Goal: Information Seeking & Learning: Understand process/instructions

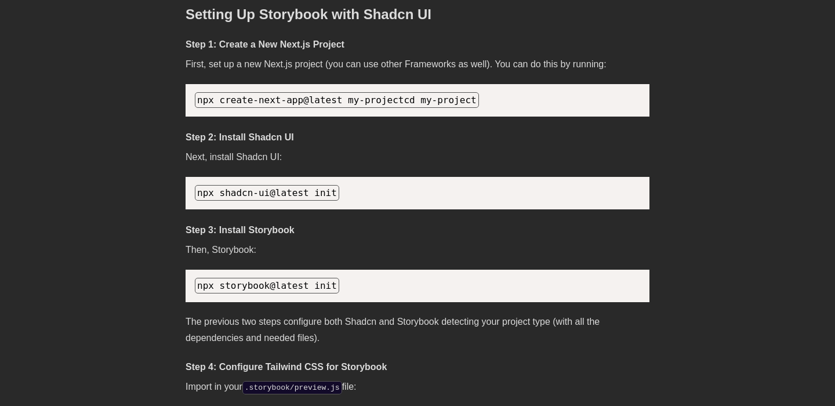
scroll to position [1152, 0]
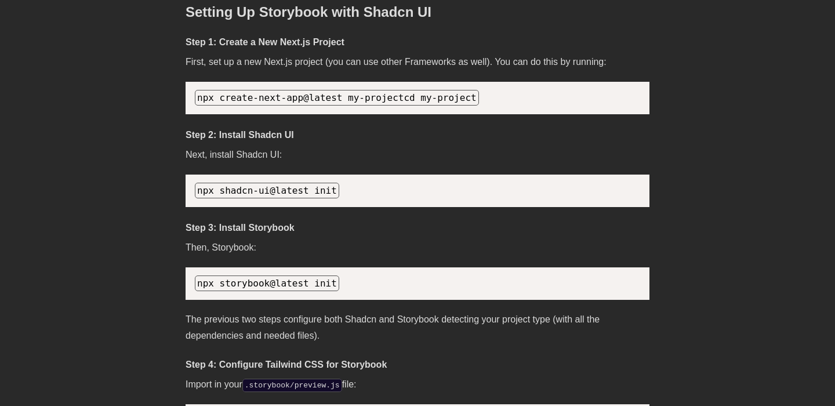
click at [307, 196] on span "npx shadcn-ui@latest init" at bounding box center [267, 190] width 140 height 11
click at [333, 207] on pre "npx shadcn-ui@latest init" at bounding box center [417, 190] width 464 height 32
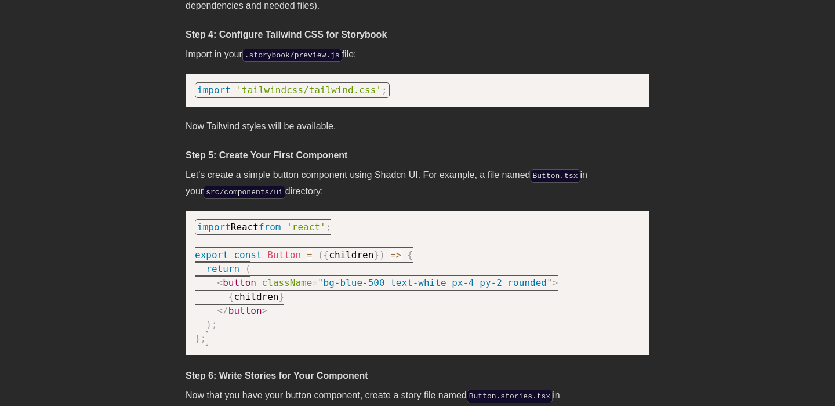
scroll to position [1485, 0]
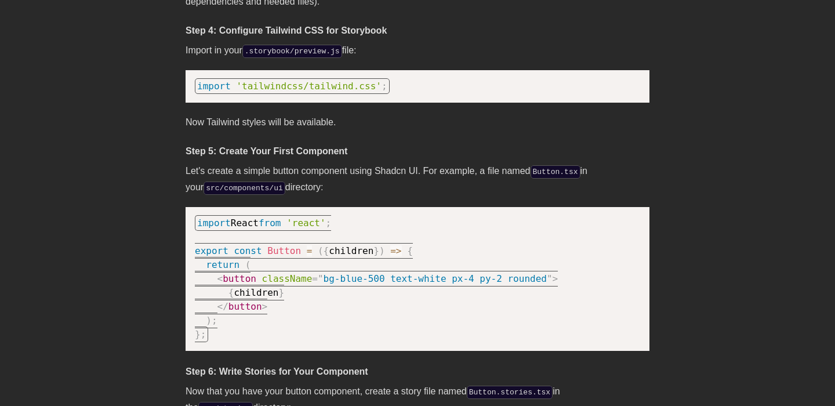
click at [513, 253] on pre "import React from 'react' ; export const Button = ( { children } ) => { return …" at bounding box center [417, 279] width 464 height 144
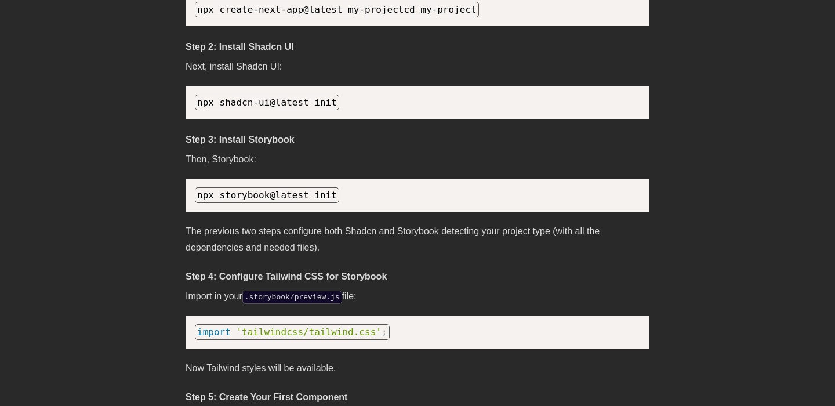
scroll to position [1224, 0]
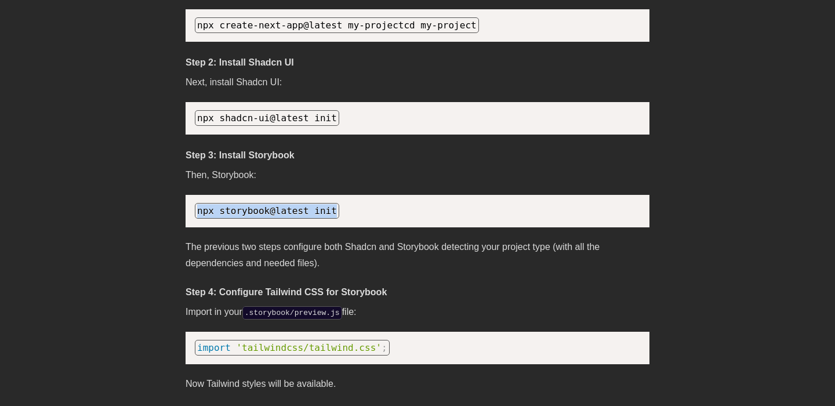
drag, startPoint x: 338, startPoint y: 226, endPoint x: 181, endPoint y: 232, distance: 157.8
copy span "npx storybook@latest init"
click at [387, 227] on pre "npx storybook@latest init" at bounding box center [417, 211] width 464 height 32
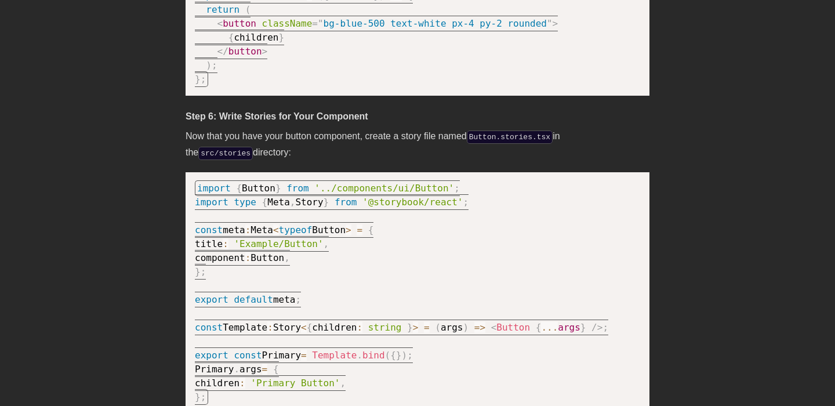
scroll to position [1740, 0]
drag, startPoint x: 588, startPoint y: 52, endPoint x: 395, endPoint y: 115, distance: 203.1
click at [395, 115] on div "We wrote this guide to show you how to set up both Shadcn UI and Storybook to c…" at bounding box center [417, 123] width 464 height 2791
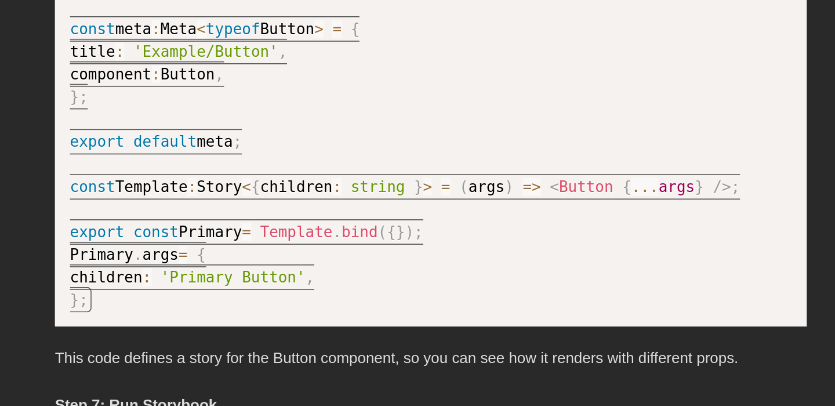
scroll to position [1799, 0]
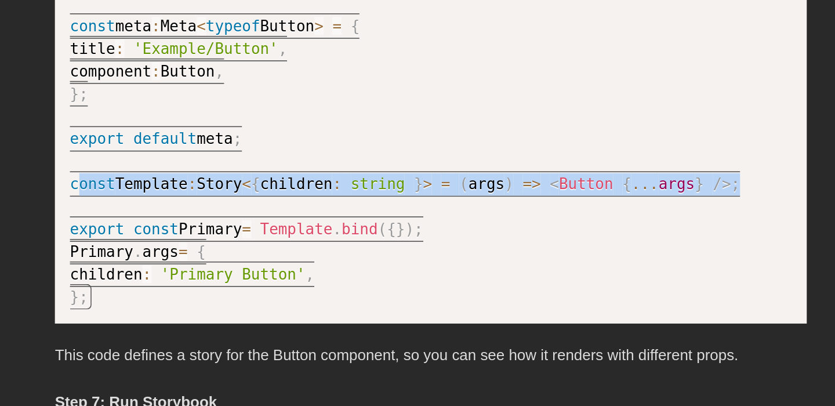
drag, startPoint x: 198, startPoint y: 283, endPoint x: 589, endPoint y: 279, distance: 391.8
click at [589, 279] on pre "import { Button } from '../components/ui/Button' ; import type { Meta , Story }…" at bounding box center [417, 234] width 464 height 241
copy code "onst Template : Story < { children : string } > = ( args ) => < Button { ... ar…"
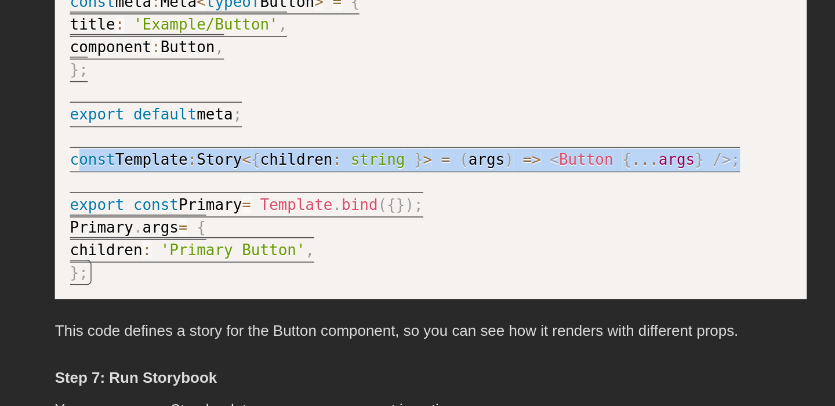
click at [431, 274] on code "import { Button } from '../components/ui/Button' ; import type { Meta , Story }…" at bounding box center [401, 219] width 413 height 224
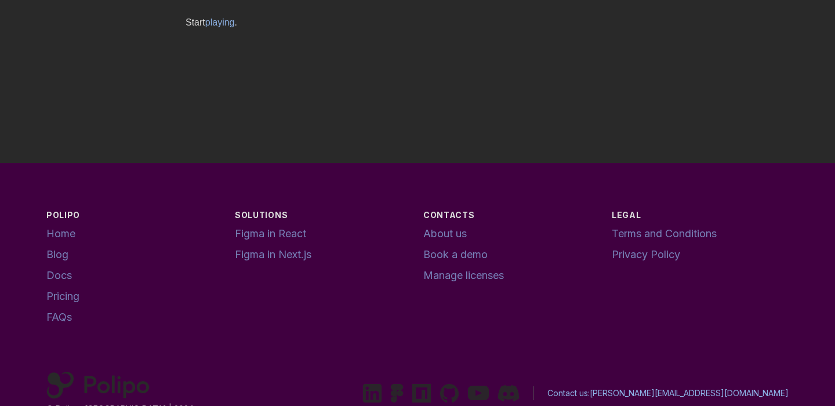
scroll to position [3203, 0]
